Goal: Find specific page/section: Find specific page/section

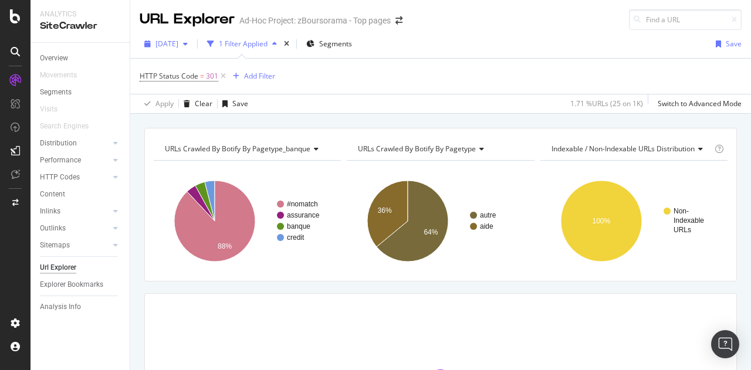
click at [188, 43] on icon "button" at bounding box center [185, 43] width 5 height 7
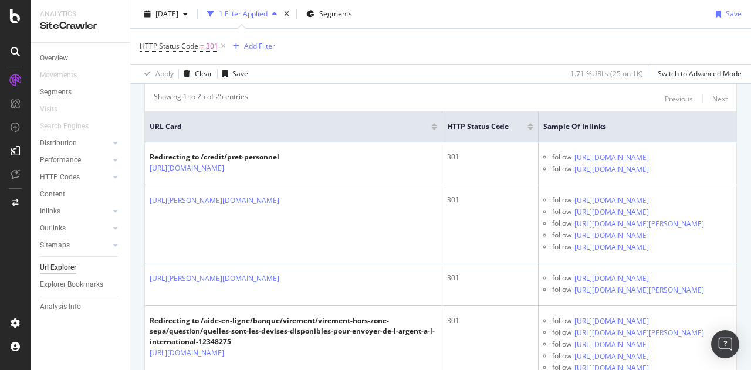
scroll to position [242, 0]
click at [55, 50] on div "Overview" at bounding box center [85, 58] width 90 height 17
click at [56, 61] on div "Overview" at bounding box center [54, 58] width 28 height 12
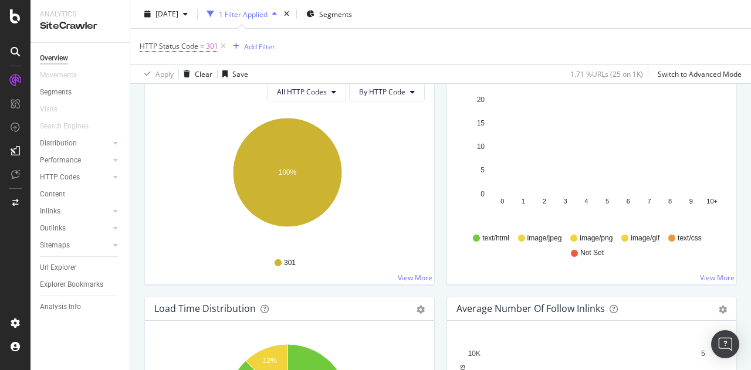
scroll to position [424, 0]
